Goal: Obtain resource: Obtain resource

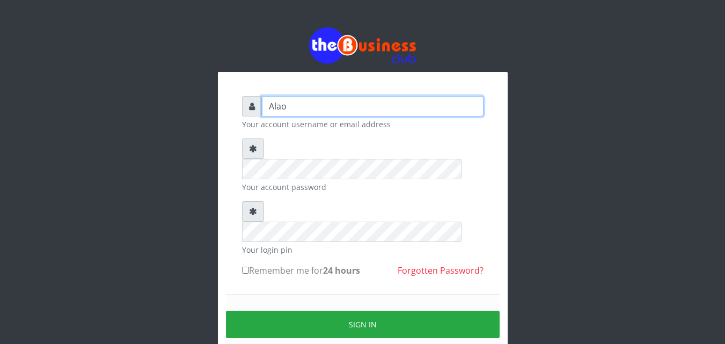
click at [327, 106] on input "Alao" at bounding box center [373, 106] width 222 height 20
type input "A"
type input "Alao"
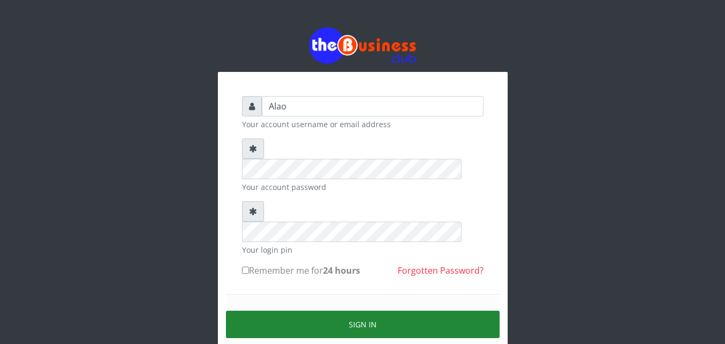
click at [360, 311] on button "Sign in" at bounding box center [363, 324] width 274 height 27
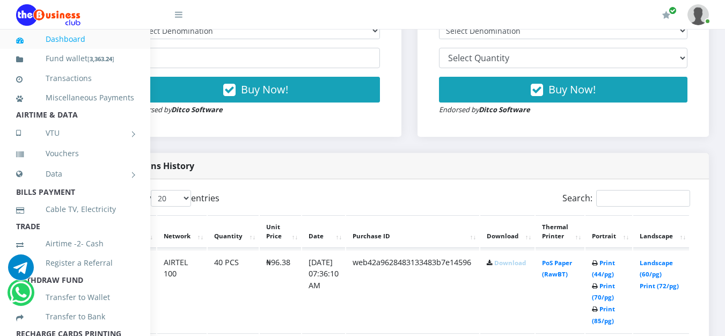
scroll to position [429, 72]
click at [657, 263] on link "Landscape (60/pg)" at bounding box center [655, 269] width 33 height 20
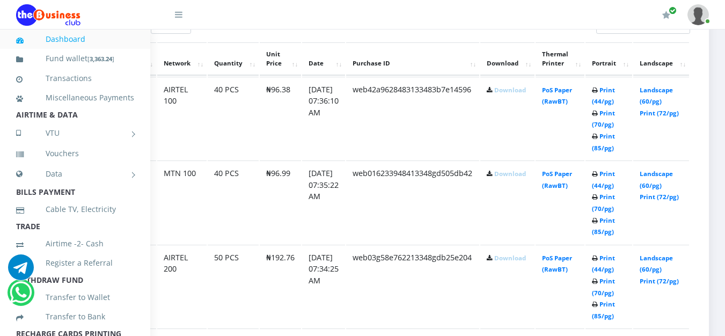
scroll to position [622, 72]
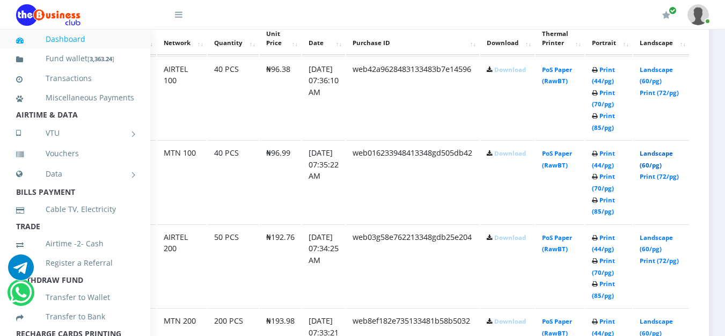
click at [654, 153] on link "Landscape (60/pg)" at bounding box center [655, 159] width 33 height 20
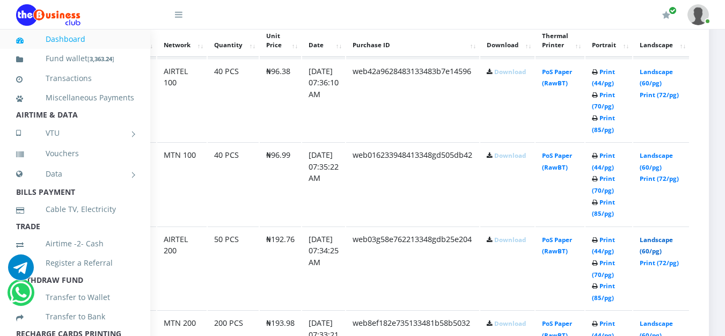
click at [652, 240] on link "Landscape (60/pg)" at bounding box center [655, 245] width 33 height 20
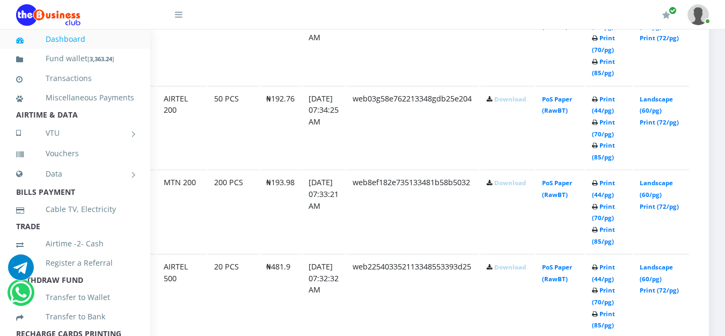
scroll to position [770, 72]
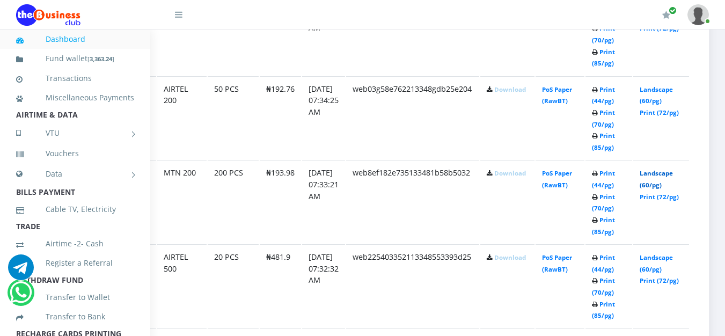
click at [655, 174] on link "Landscape (60/pg)" at bounding box center [655, 179] width 33 height 20
click at [654, 259] on link "Landscape (60/pg)" at bounding box center [655, 263] width 33 height 20
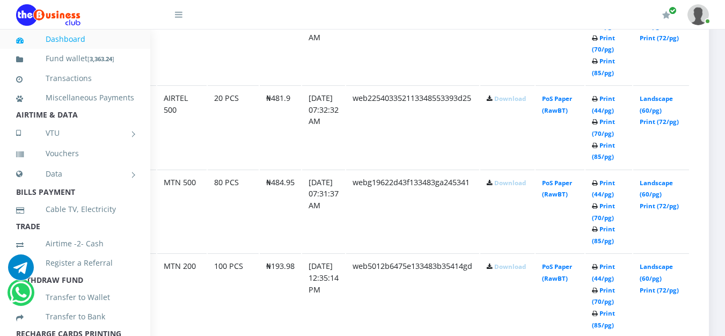
scroll to position [942, 72]
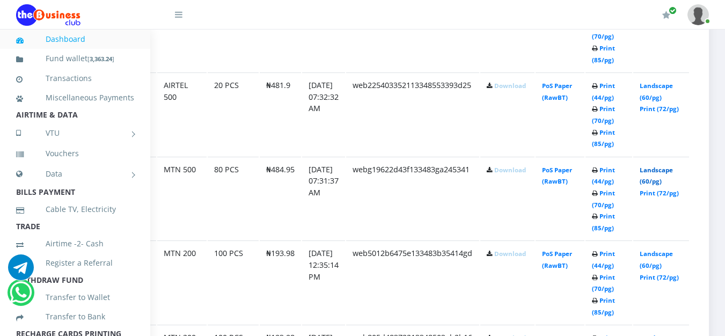
click at [657, 172] on link "Landscape (60/pg)" at bounding box center [655, 176] width 33 height 20
